Goal: Task Accomplishment & Management: Manage account settings

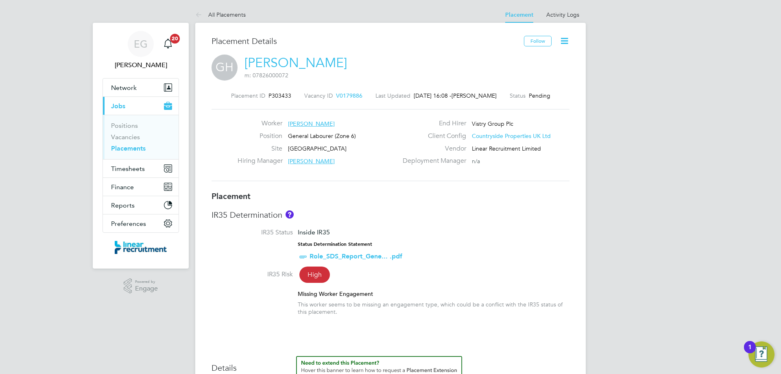
click at [562, 40] on icon at bounding box center [564, 41] width 10 height 10
click at [524, 90] on li "Start" at bounding box center [538, 87] width 60 height 11
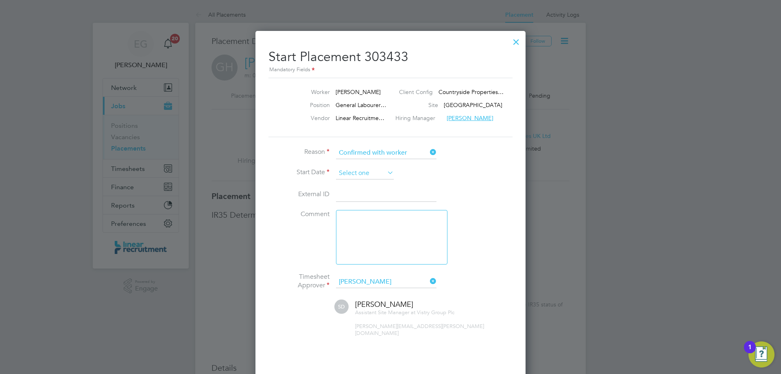
click at [345, 171] on input at bounding box center [365, 173] width 58 height 12
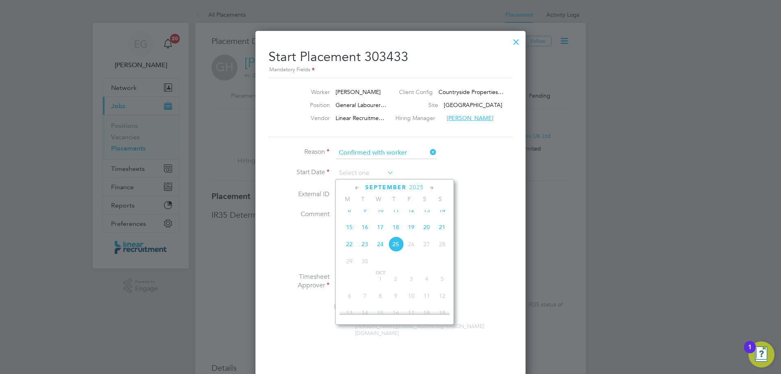
click at [347, 232] on span "15" at bounding box center [349, 226] width 15 height 15
type input "[DATE]"
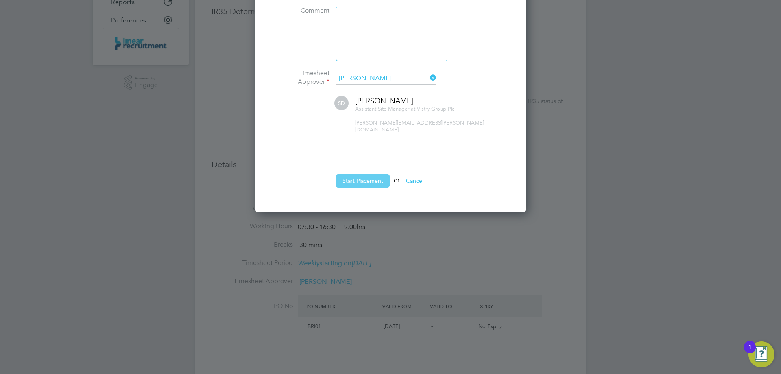
click at [366, 179] on button "Start Placement" at bounding box center [363, 180] width 54 height 13
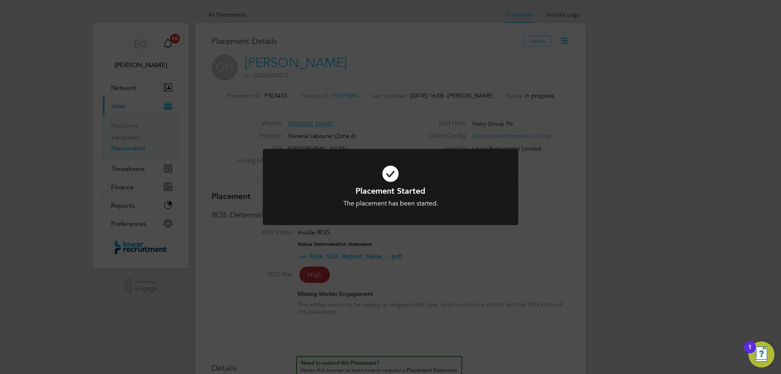
click at [566, 285] on div "Placement Started The placement has been started. Cancel Okay" at bounding box center [390, 187] width 781 height 374
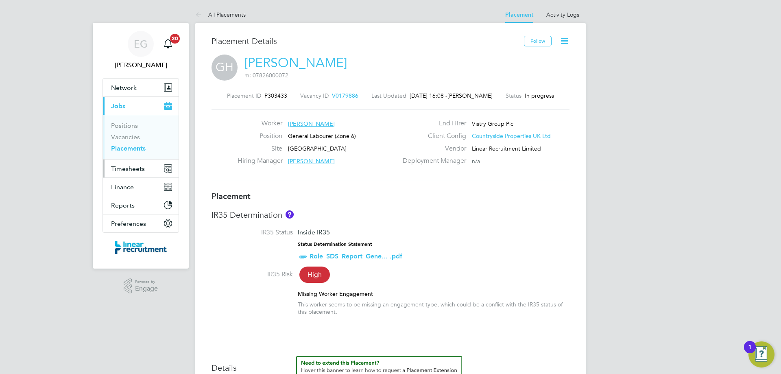
click at [142, 171] on span "Timesheets" at bounding box center [128, 169] width 34 height 8
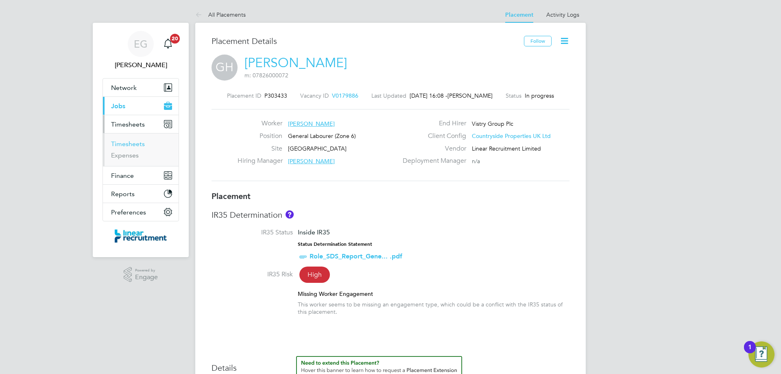
click at [129, 143] on link "Timesheets" at bounding box center [128, 144] width 34 height 8
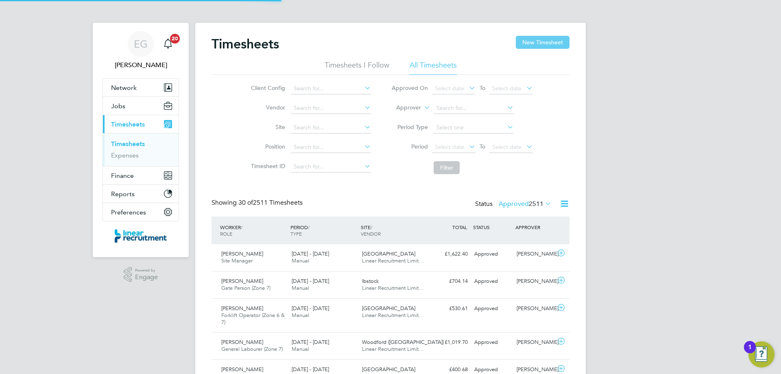
click at [548, 39] on button "New Timesheet" at bounding box center [543, 42] width 54 height 13
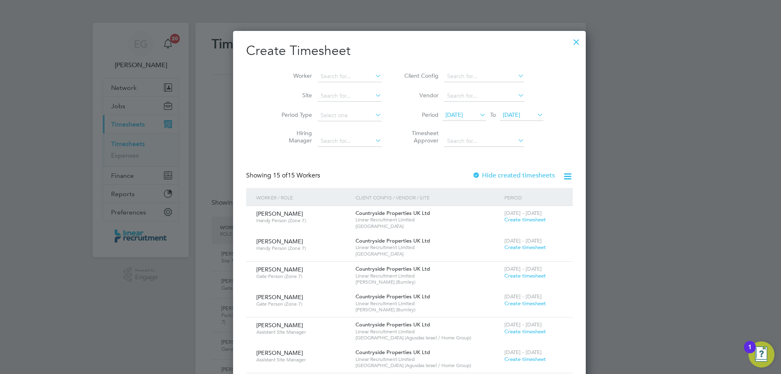
click at [327, 70] on li "Worker" at bounding box center [328, 77] width 127 height 20
click at [318, 74] on input at bounding box center [350, 76] width 64 height 11
click at [319, 86] on li "Graha m Hodgson" at bounding box center [333, 87] width 70 height 11
type input "[PERSON_NAME]"
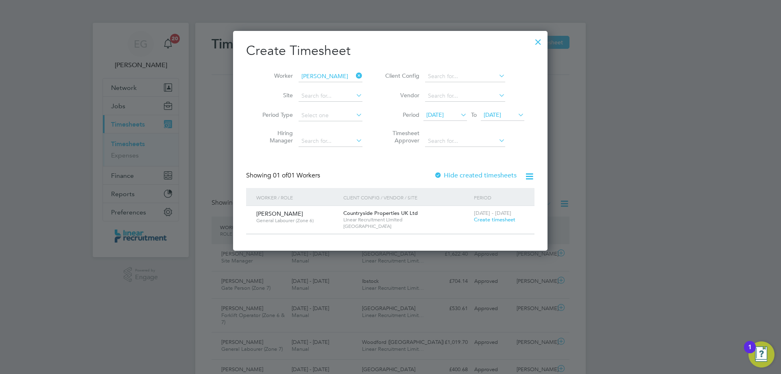
click at [509, 219] on span "Create timesheet" at bounding box center [495, 219] width 42 height 7
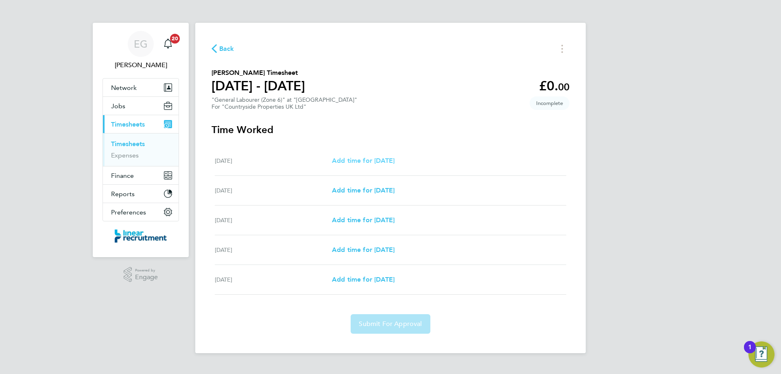
click at [354, 156] on link "Add time for Mon 15 Sep" at bounding box center [363, 161] width 63 height 10
select select "30"
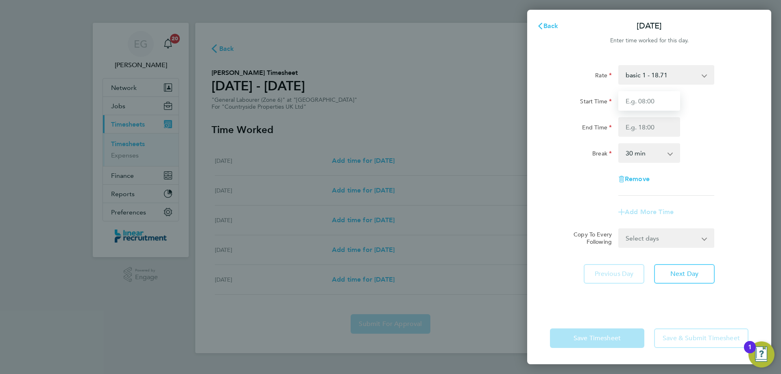
click at [636, 102] on input "Start Time" at bounding box center [649, 101] width 62 height 20
click at [487, 170] on div "Back Mon 15 Sep Enter time worked for this day. Rate basic 1 - 18.71 Start Time…" at bounding box center [390, 187] width 781 height 374
click at [546, 26] on span "Back" at bounding box center [551, 26] width 15 height 8
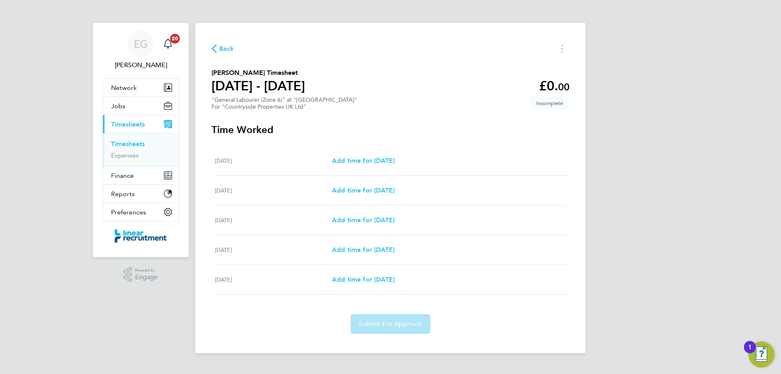
click at [375, 150] on div "Mon 15 Sep Add time for Mon 15 Sep Add time for Mon 15 Sep" at bounding box center [391, 161] width 352 height 30
click at [377, 159] on span "Add time for Mon 15 Sep" at bounding box center [363, 161] width 63 height 8
select select "30"
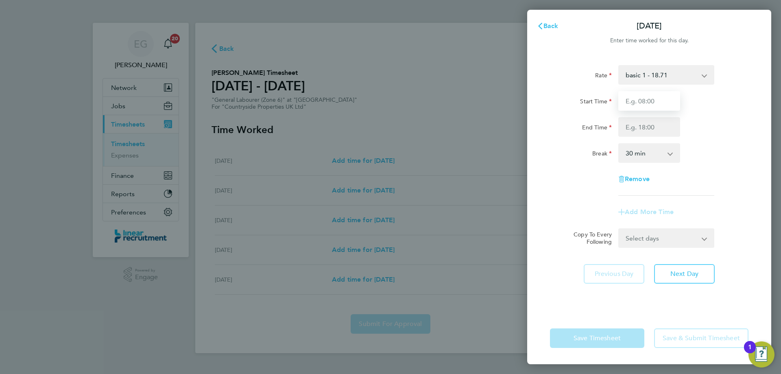
click at [632, 99] on input "Start Time" at bounding box center [649, 101] width 62 height 20
type input "07:30"
click at [638, 130] on input "End Time" at bounding box center [649, 127] width 62 height 20
type input "16:30"
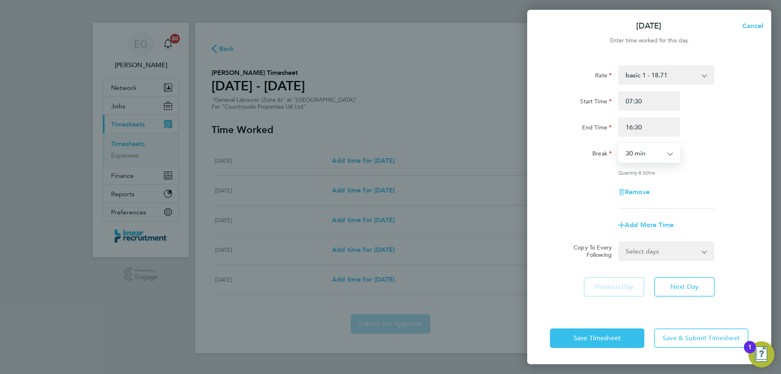
click at [644, 156] on select "0 min 15 min 30 min 45 min 60 min 75 min 90 min" at bounding box center [644, 153] width 50 height 18
click at [619, 144] on select "0 min 15 min 30 min 45 min 60 min 75 min 90 min" at bounding box center [644, 153] width 50 height 18
click at [653, 154] on select "0 min 15 min 30 min 45 min 60 min 75 min 90 min" at bounding box center [644, 153] width 50 height 18
select select "60"
click at [619, 144] on select "0 min 15 min 30 min 45 min 60 min 75 min 90 min" at bounding box center [644, 153] width 50 height 18
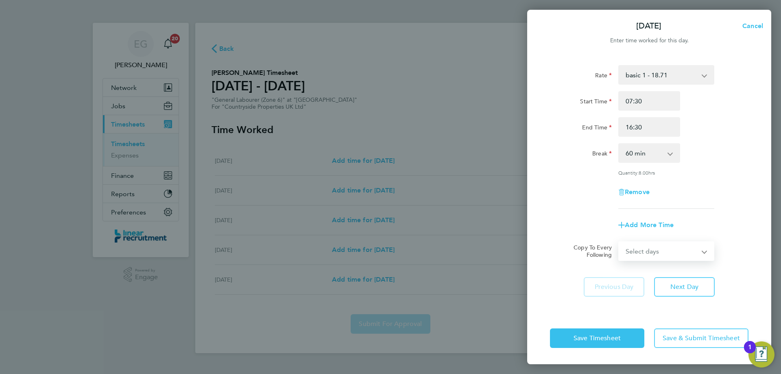
click at [660, 251] on select "Select days Day Tuesday Wednesday Thursday Friday" at bounding box center [661, 251] width 85 height 18
click at [696, 232] on div "Add More Time" at bounding box center [649, 225] width 205 height 20
click at [560, 337] on button "Save Timesheet" at bounding box center [597, 338] width 94 height 20
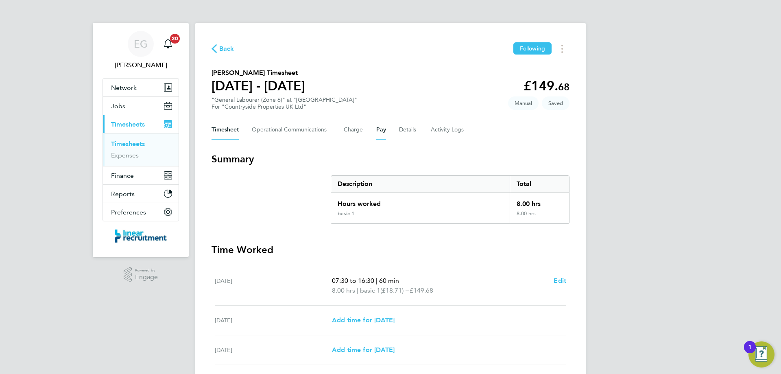
click at [383, 131] on button "Pay" at bounding box center [381, 130] width 10 height 20
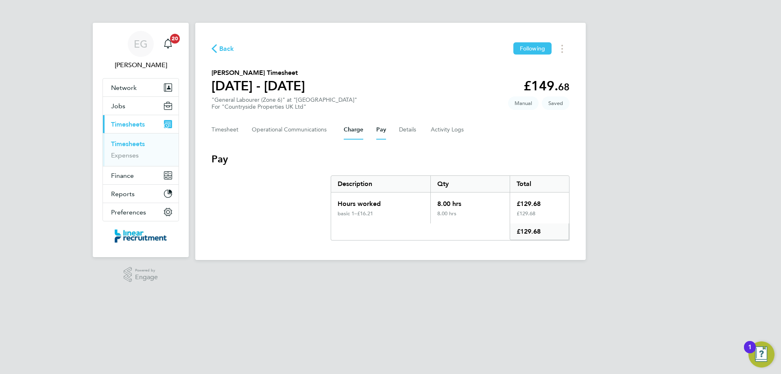
click at [356, 128] on button "Charge" at bounding box center [354, 130] width 20 height 20
click at [635, 177] on div "EG Eshanthi Goonetilleke Notifications 20 Applications: Network Team Members Bu…" at bounding box center [390, 136] width 781 height 273
click at [415, 131] on button "Details" at bounding box center [408, 130] width 19 height 20
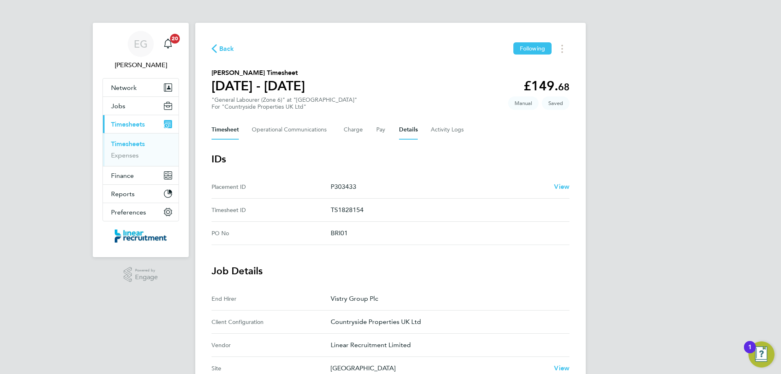
click at [222, 131] on button "Timesheet" at bounding box center [225, 130] width 27 height 20
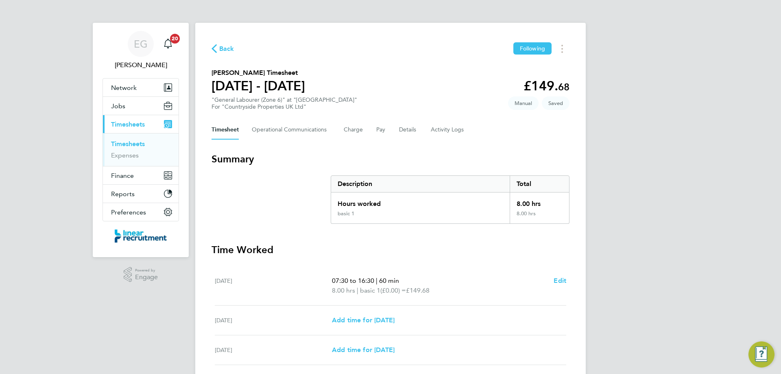
scroll to position [122, 0]
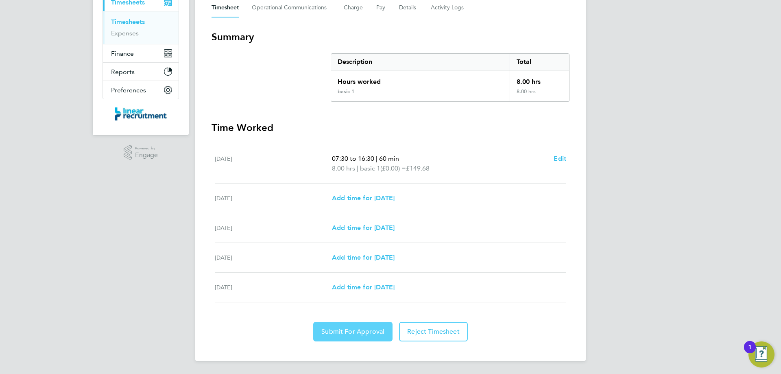
click at [334, 332] on span "Submit For Approval" at bounding box center [352, 332] width 63 height 8
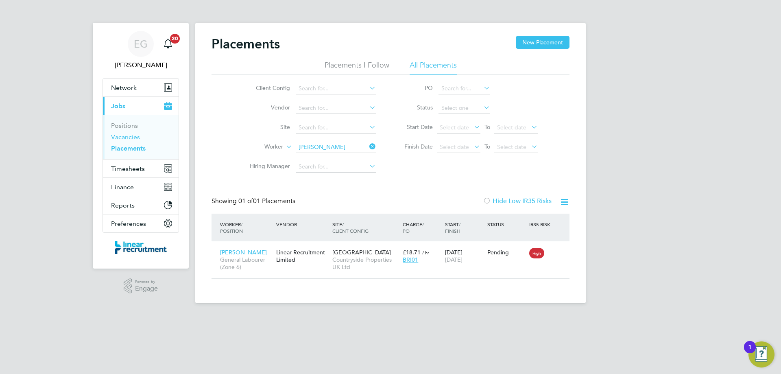
scroll to position [8, 38]
click at [138, 89] on button "Network" at bounding box center [141, 88] width 76 height 18
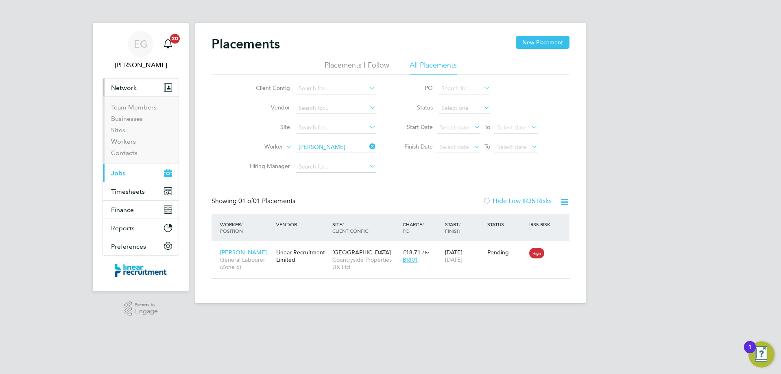
click at [142, 170] on button "Current page: Jobs" at bounding box center [141, 173] width 76 height 18
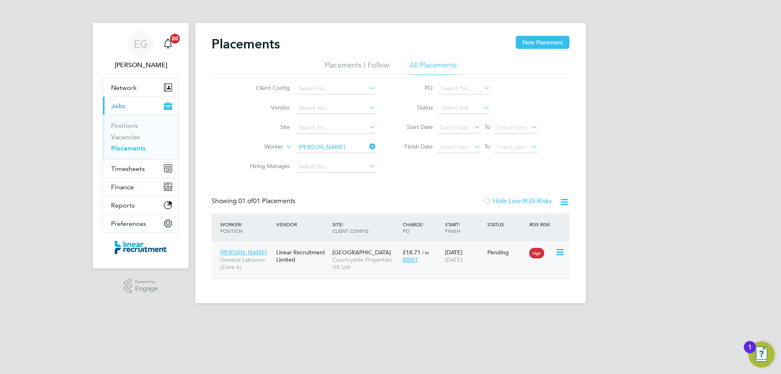
click at [299, 270] on div "[PERSON_NAME] General Labourer (Zone 6) Linear Recruitment Limited [GEOGRAPHIC_…" at bounding box center [391, 259] width 358 height 37
click at [320, 268] on div "[PERSON_NAME] General Labourer (Zone 6) Linear Recruitment Limited [GEOGRAPHIC_…" at bounding box center [391, 259] width 358 height 37
click at [322, 262] on div "Linear Recruitment Limited" at bounding box center [302, 256] width 56 height 23
